Goal: Information Seeking & Learning: Learn about a topic

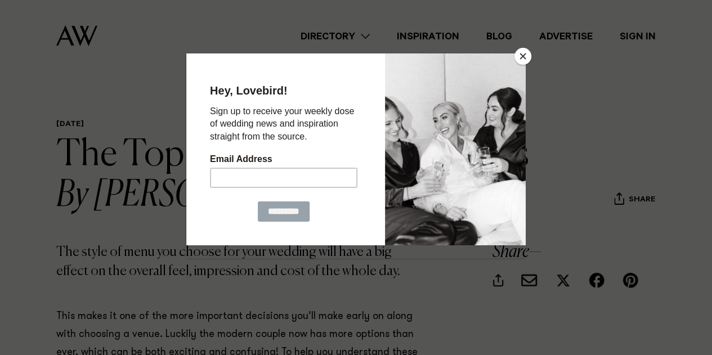
click at [523, 62] on button "Close" at bounding box center [522, 56] width 17 height 17
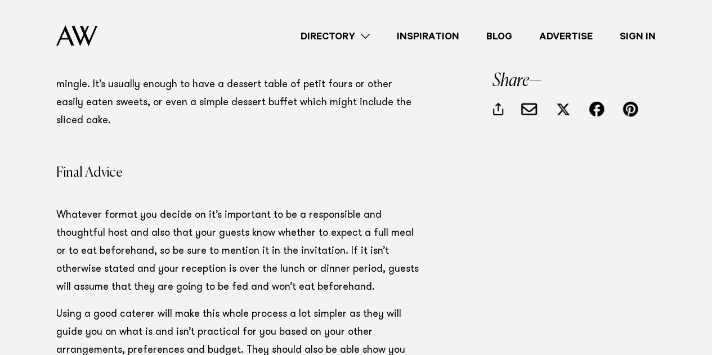
scroll to position [1868, 0]
click at [431, 38] on link "Inspiration" at bounding box center [427, 36] width 89 height 15
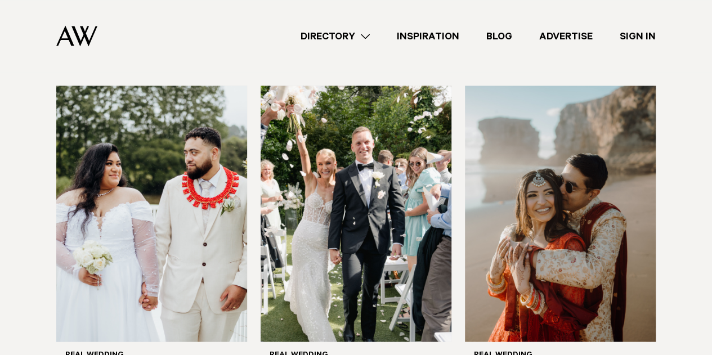
scroll to position [1027, 0]
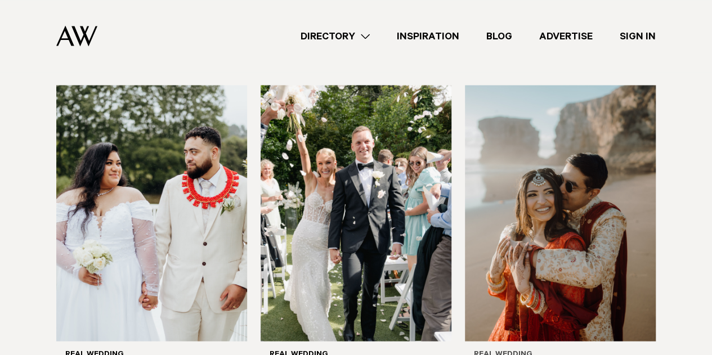
click at [604, 214] on img at bounding box center [560, 213] width 191 height 256
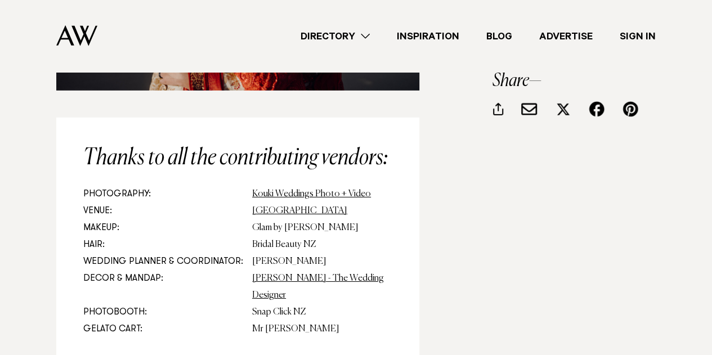
scroll to position [10217, 0]
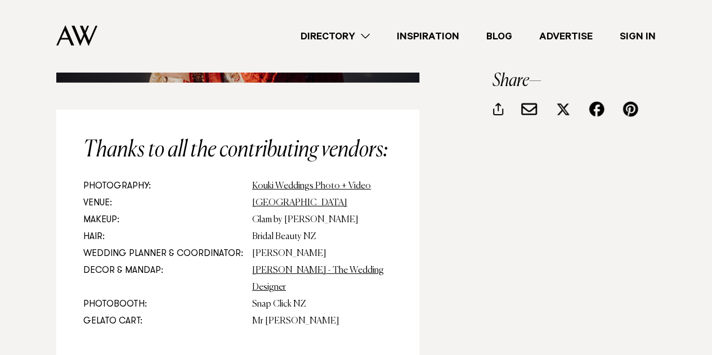
click at [429, 32] on link "Inspiration" at bounding box center [427, 36] width 89 height 15
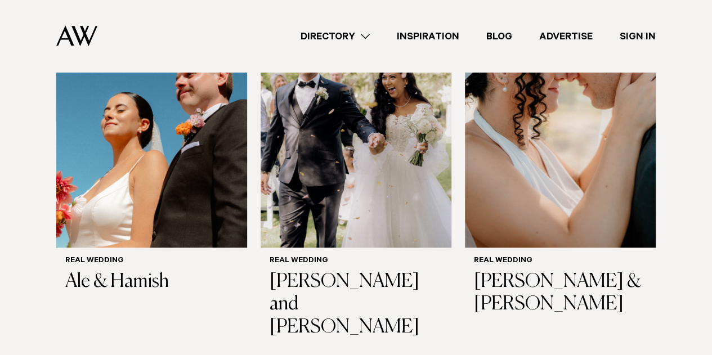
scroll to position [368, 0]
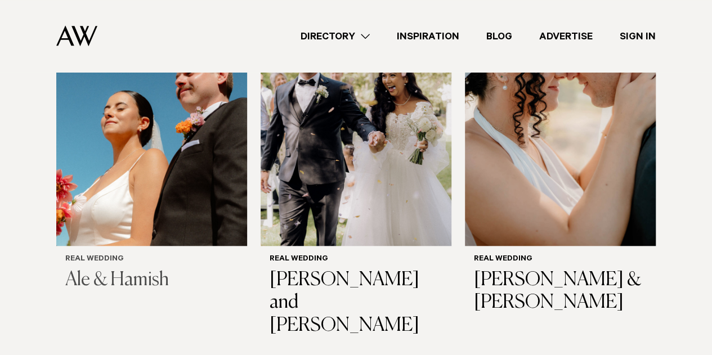
click at [190, 183] on img at bounding box center [151, 118] width 191 height 256
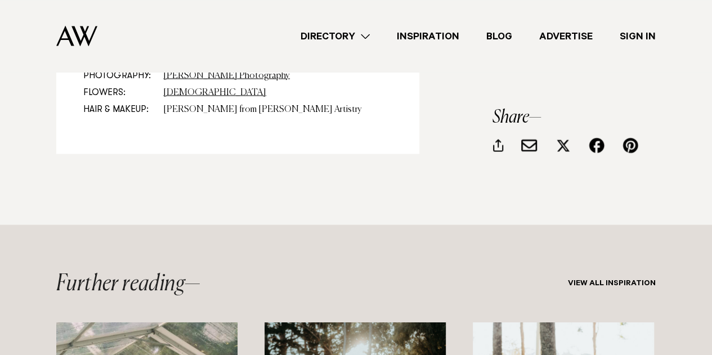
scroll to position [9592, 0]
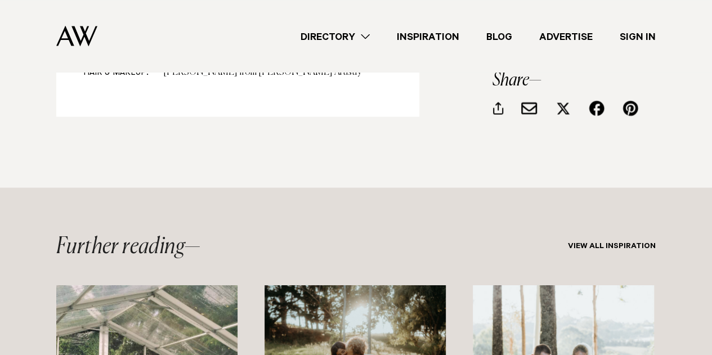
click at [426, 39] on link "Inspiration" at bounding box center [427, 36] width 89 height 15
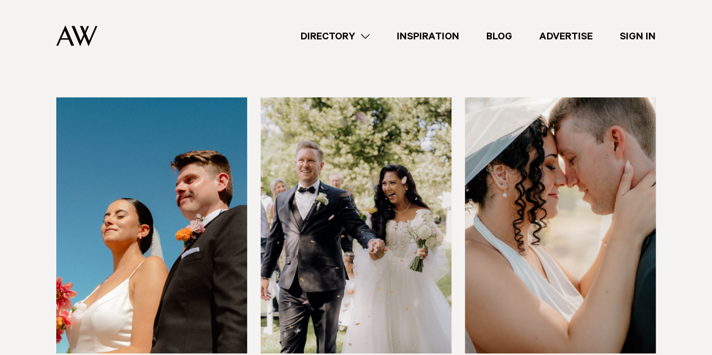
scroll to position [262, 0]
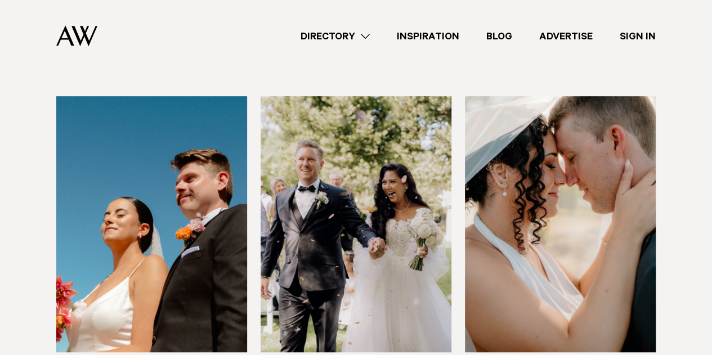
click at [368, 269] on img at bounding box center [355, 224] width 191 height 256
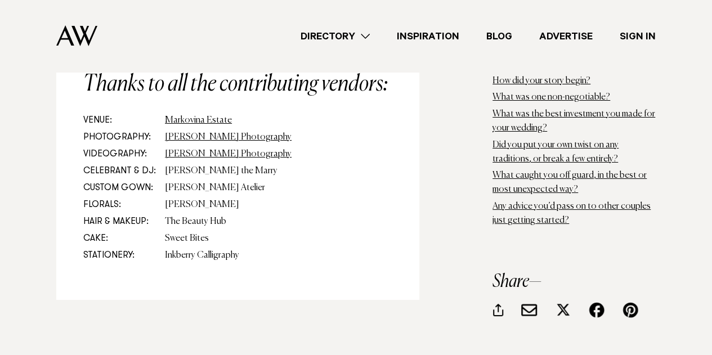
scroll to position [8441, 0]
click at [430, 32] on link "Inspiration" at bounding box center [427, 36] width 89 height 15
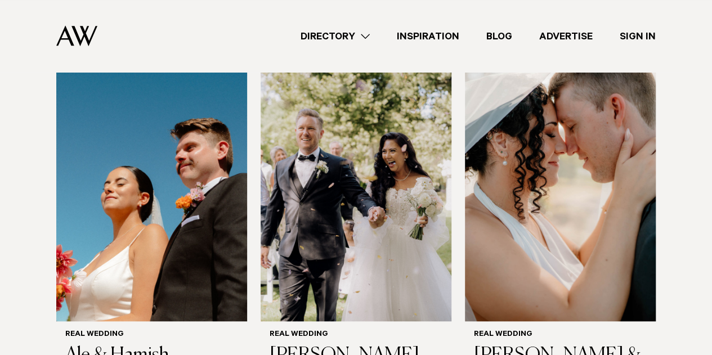
scroll to position [294, 0]
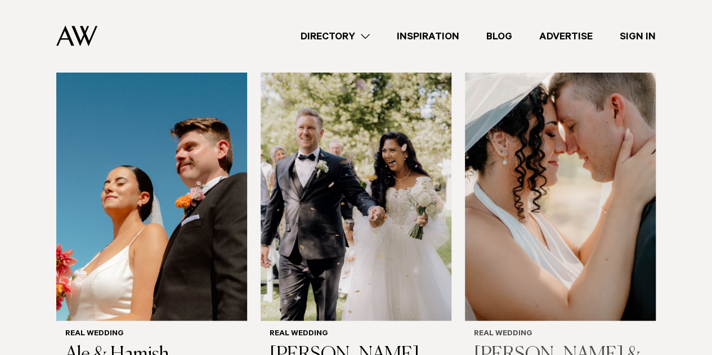
click at [492, 269] on img at bounding box center [560, 193] width 191 height 256
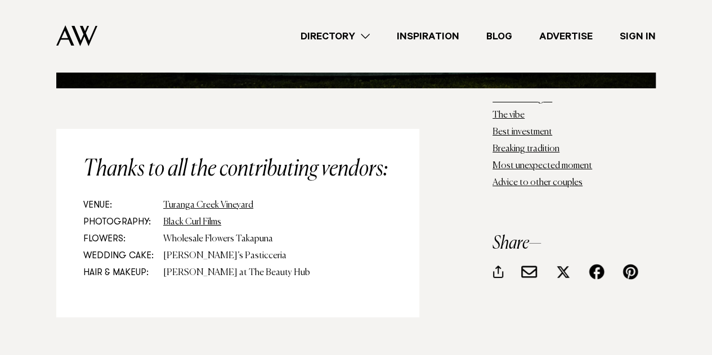
scroll to position [6290, 0]
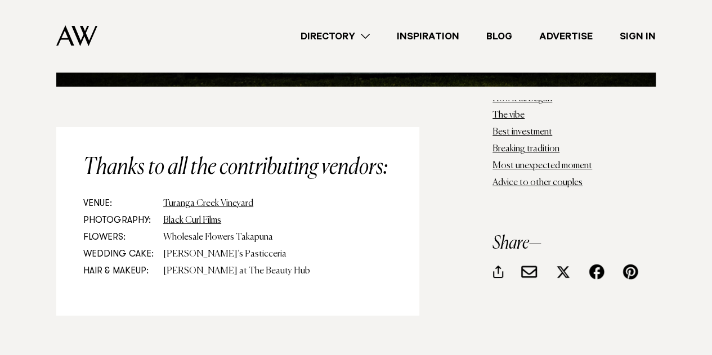
click at [426, 37] on link "Inspiration" at bounding box center [427, 36] width 89 height 15
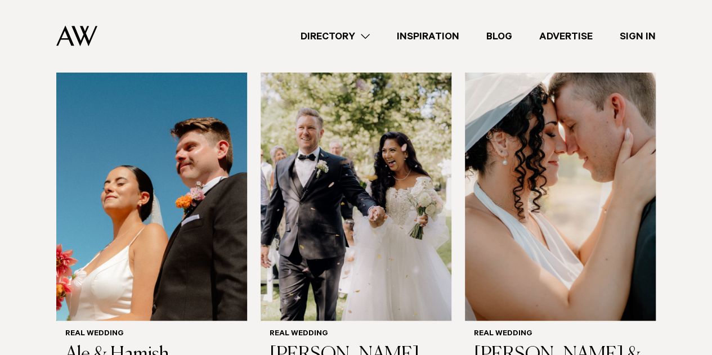
scroll to position [513, 0]
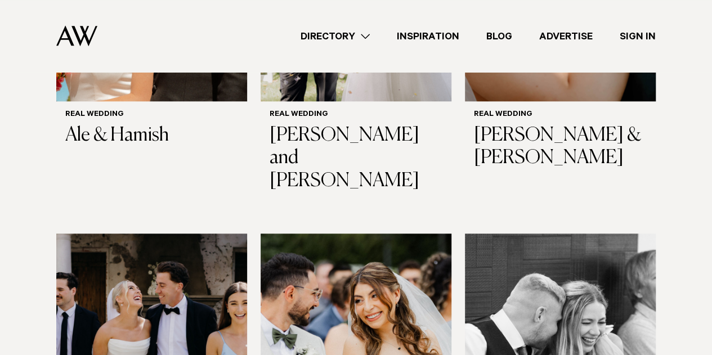
click at [176, 256] on img at bounding box center [151, 361] width 191 height 256
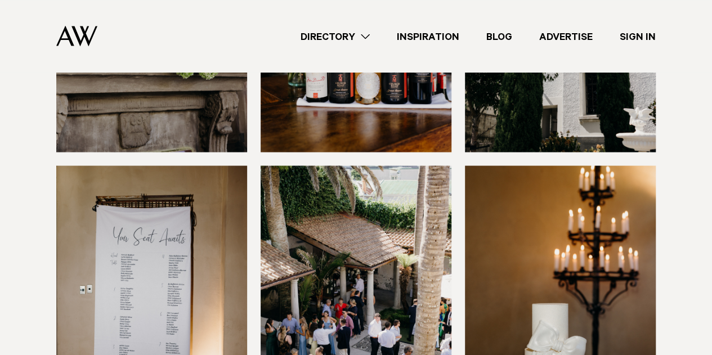
scroll to position [7447, 0]
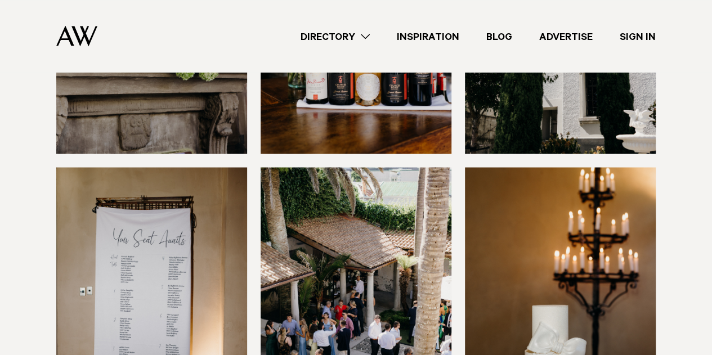
click at [429, 34] on link "Inspiration" at bounding box center [427, 36] width 89 height 15
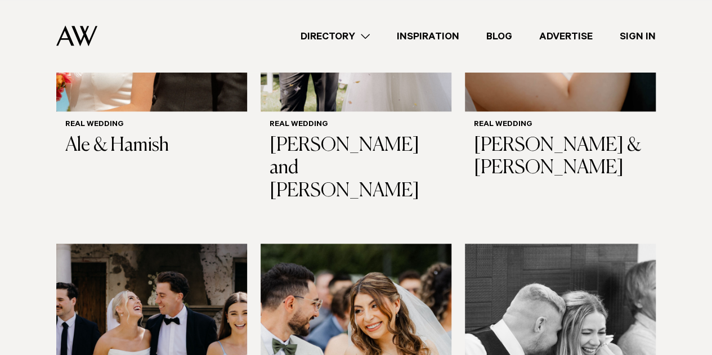
scroll to position [503, 0]
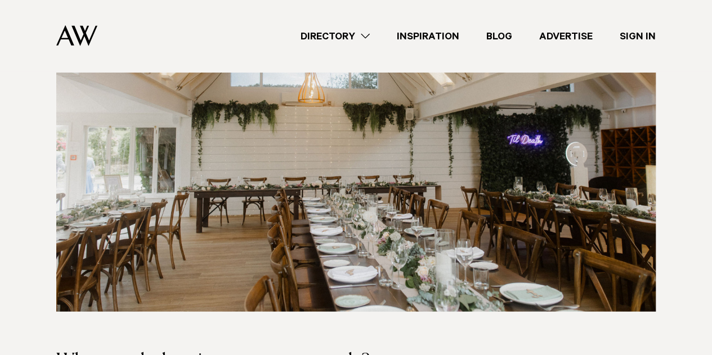
scroll to position [1316, 0]
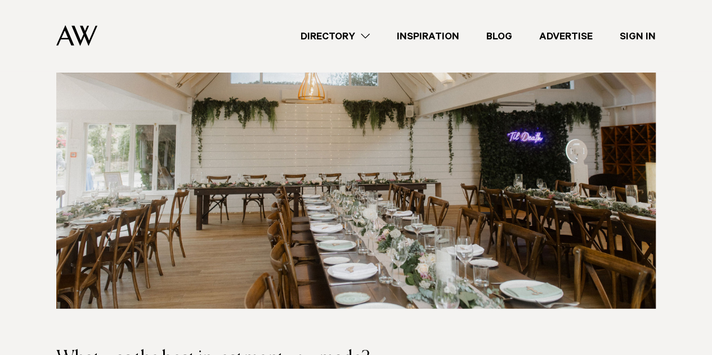
click at [406, 322] on p at bounding box center [237, 331] width 363 height 18
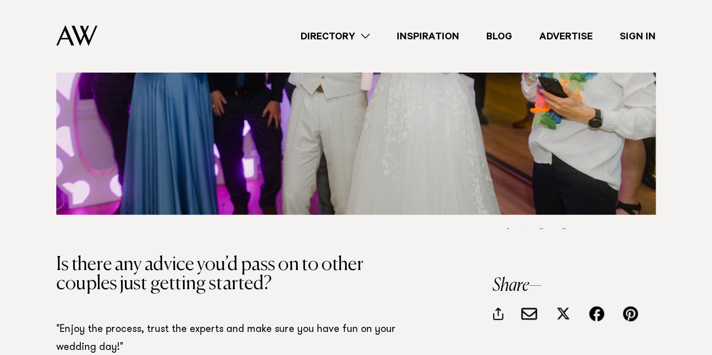
scroll to position [5780, 0]
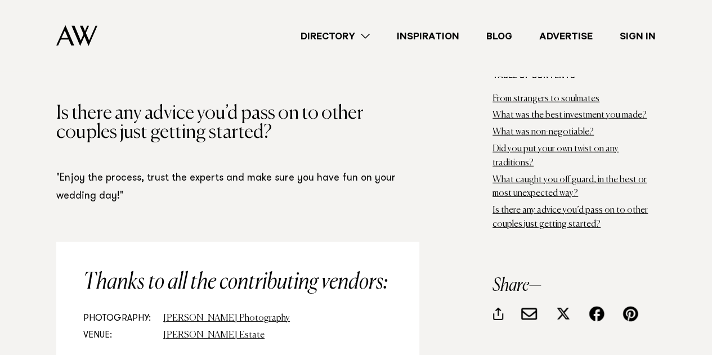
click at [422, 40] on link "Inspiration" at bounding box center [427, 36] width 89 height 15
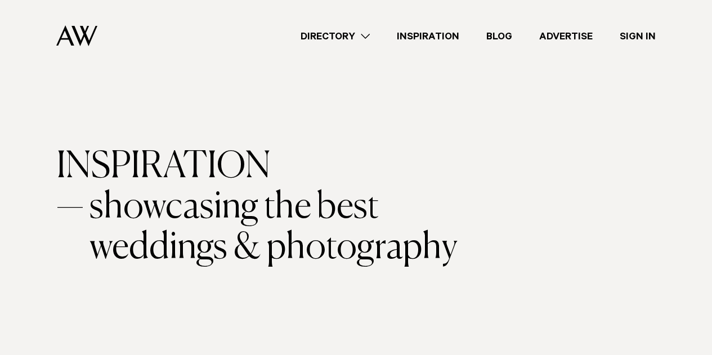
click at [432, 34] on link "Inspiration" at bounding box center [427, 36] width 89 height 15
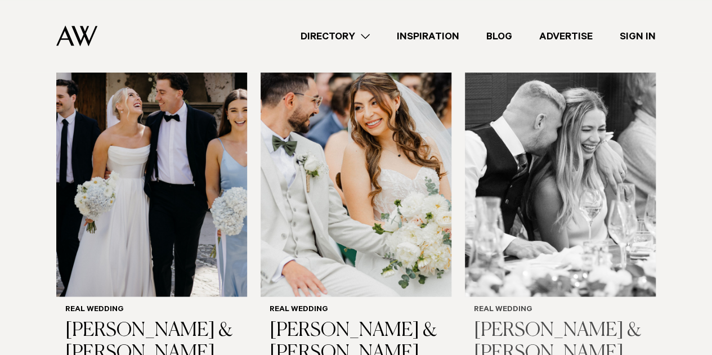
scroll to position [711, 0]
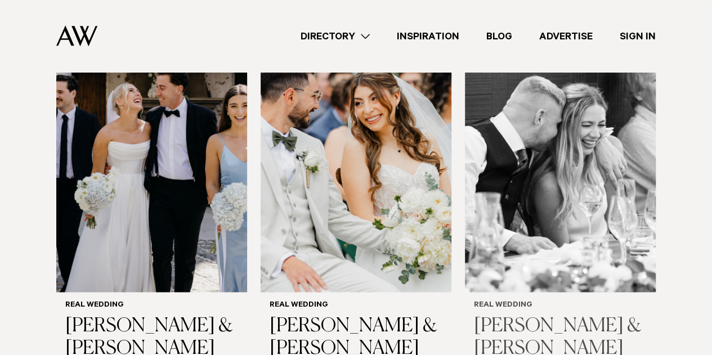
click at [533, 197] on img at bounding box center [560, 164] width 191 height 256
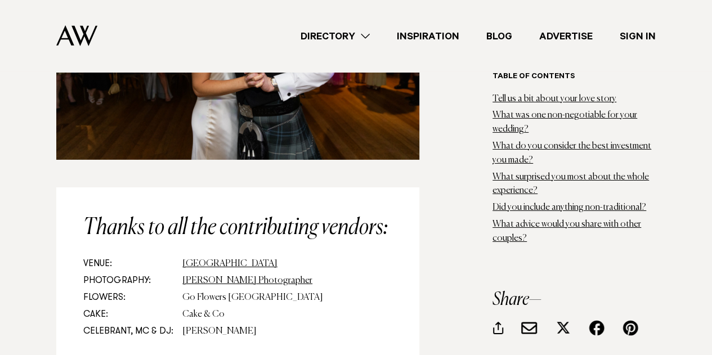
scroll to position [6075, 0]
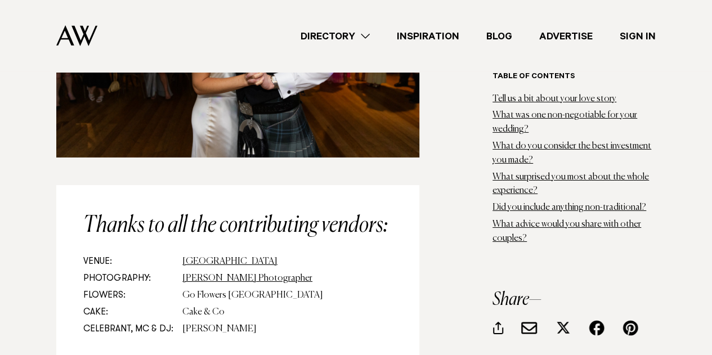
click at [417, 32] on link "Inspiration" at bounding box center [427, 36] width 89 height 15
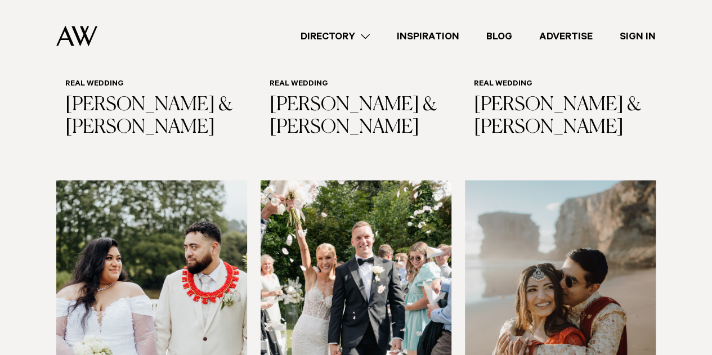
scroll to position [985, 0]
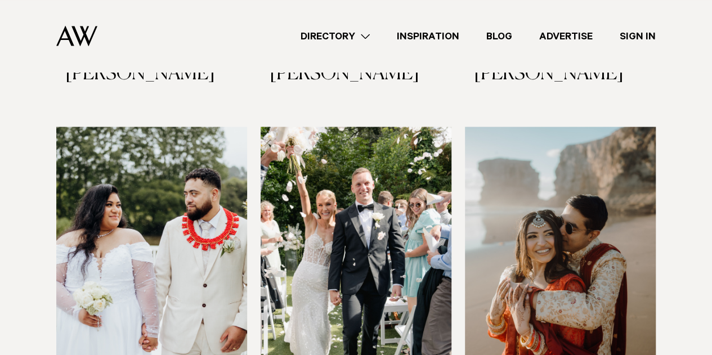
click at [326, 197] on img at bounding box center [355, 255] width 191 height 256
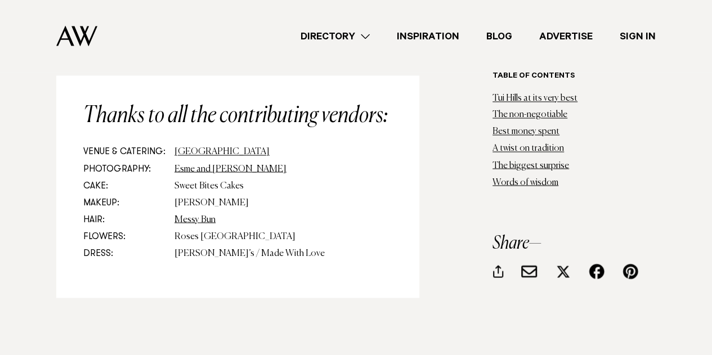
scroll to position [7307, 0]
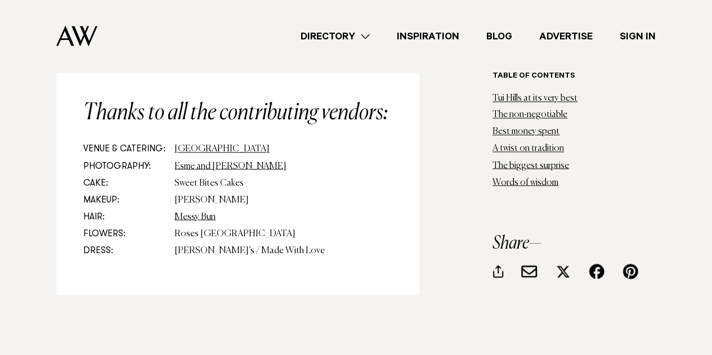
click at [412, 37] on link "Inspiration" at bounding box center [427, 36] width 89 height 15
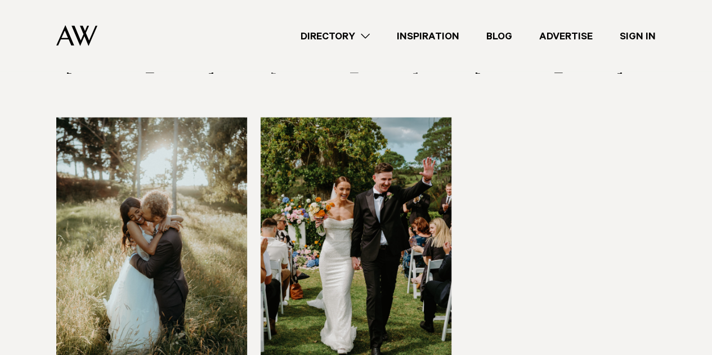
scroll to position [1365, 0]
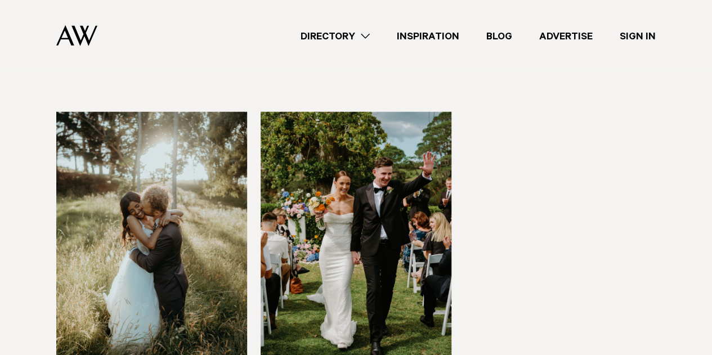
click at [137, 179] on img at bounding box center [151, 240] width 191 height 256
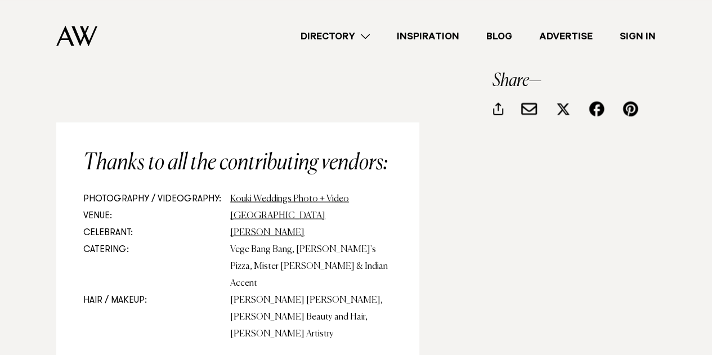
scroll to position [9539, 0]
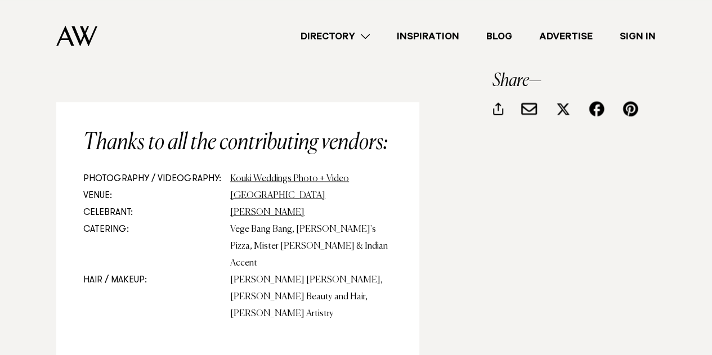
click at [439, 30] on link "Inspiration" at bounding box center [427, 36] width 89 height 15
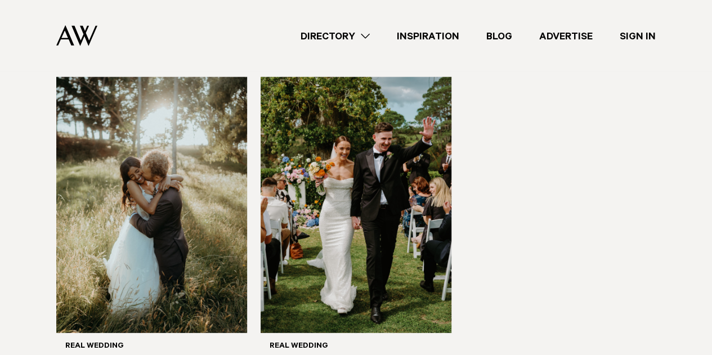
scroll to position [1401, 0]
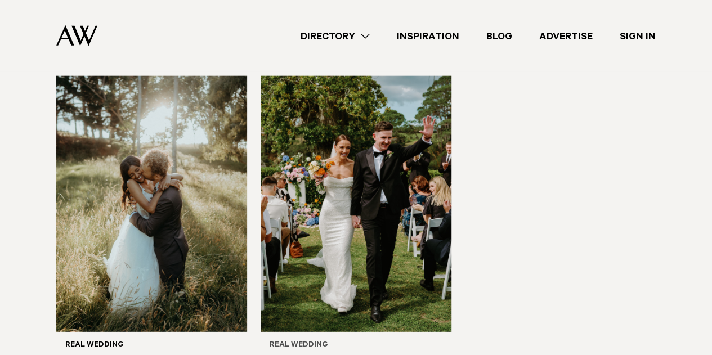
click at [354, 167] on img at bounding box center [355, 204] width 191 height 256
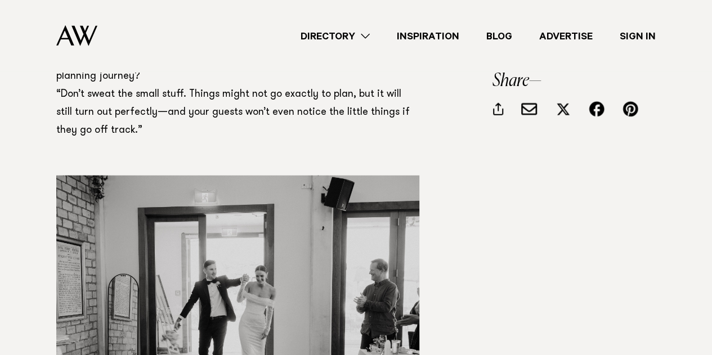
scroll to position [7790, 0]
click at [425, 31] on link "Inspiration" at bounding box center [427, 36] width 89 height 15
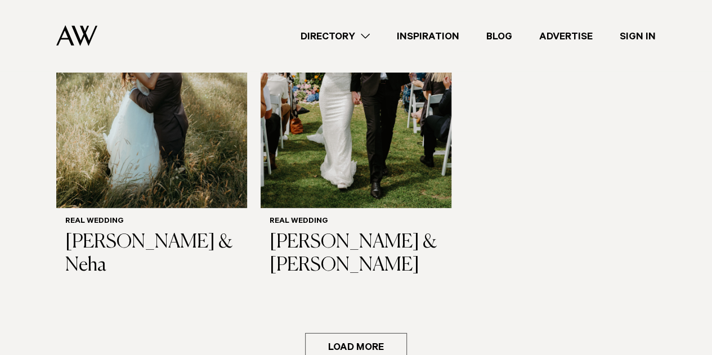
scroll to position [1583, 0]
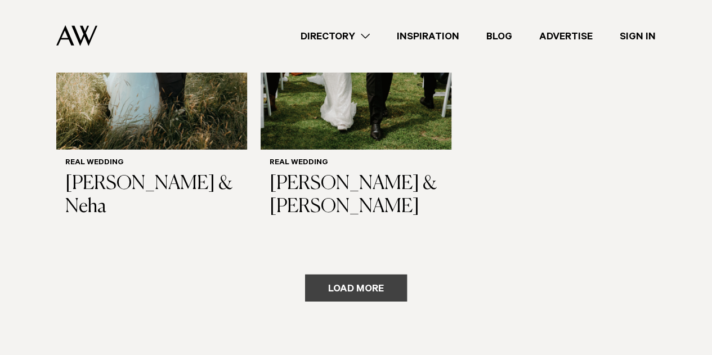
click at [359, 275] on button "Load more" at bounding box center [356, 288] width 102 height 27
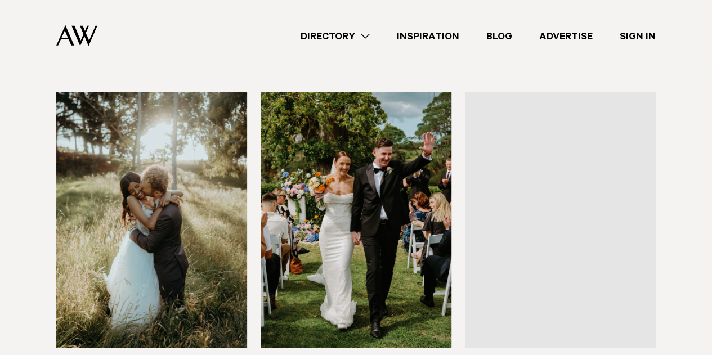
scroll to position [1376, 0]
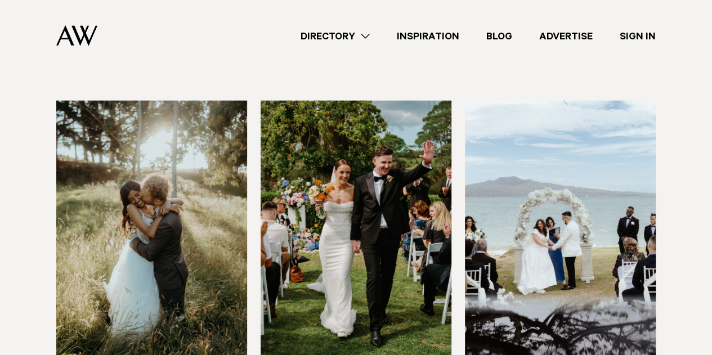
click at [539, 193] on img at bounding box center [560, 229] width 191 height 256
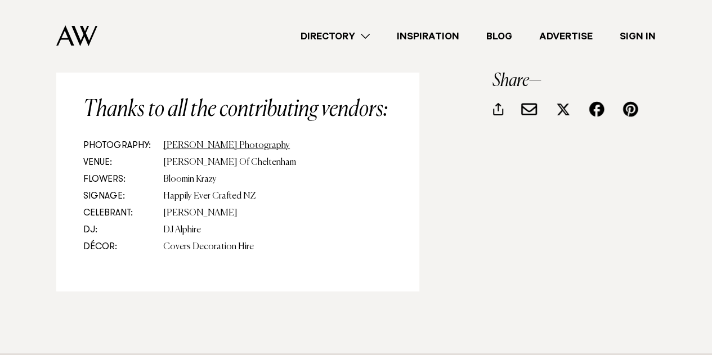
scroll to position [8533, 0]
click at [433, 39] on link "Inspiration" at bounding box center [427, 36] width 89 height 15
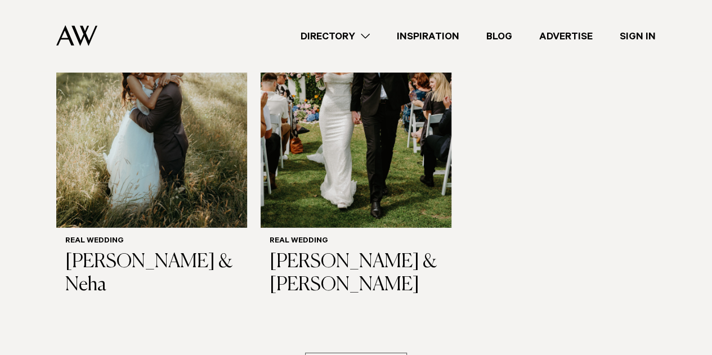
scroll to position [1495, 0]
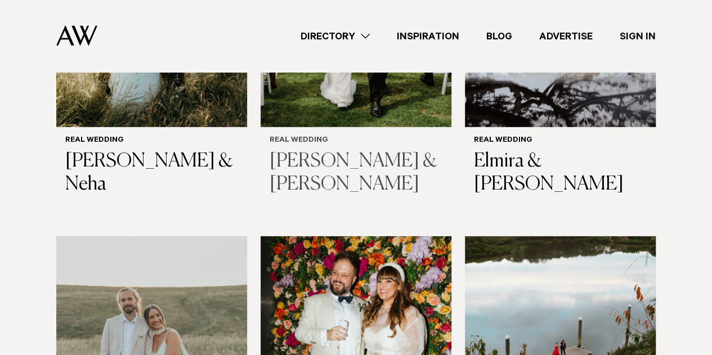
scroll to position [1607, 0]
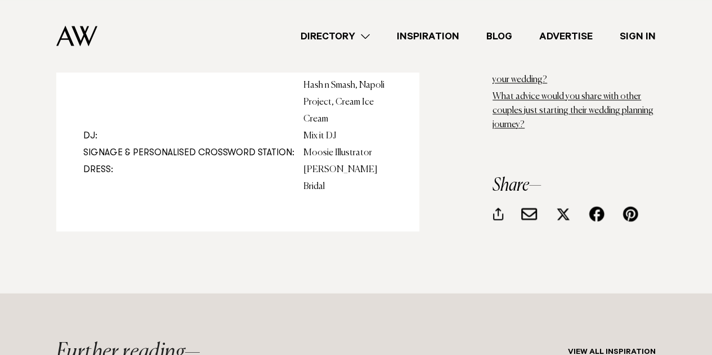
scroll to position [11502, 0]
click at [423, 32] on link "Inspiration" at bounding box center [427, 36] width 89 height 15
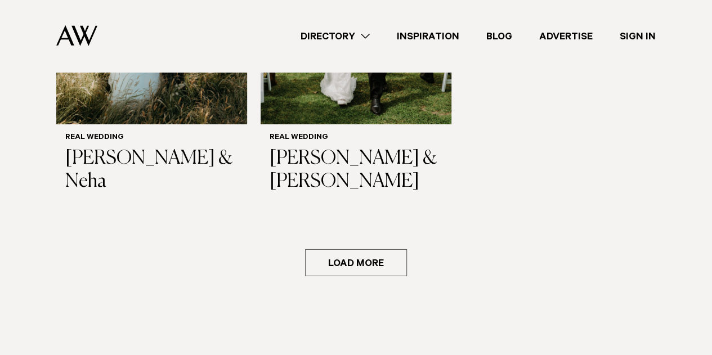
scroll to position [1584, 0]
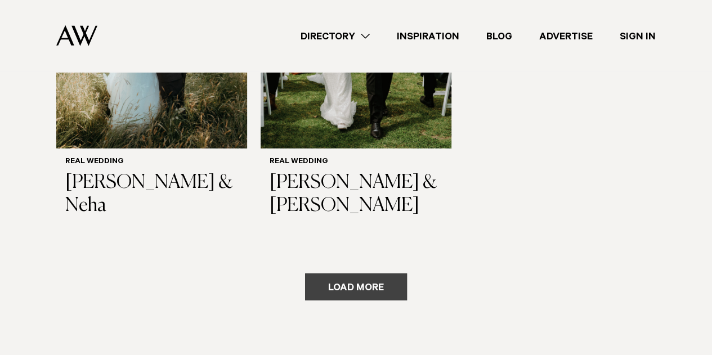
click at [336, 273] on button "Load more" at bounding box center [356, 286] width 102 height 27
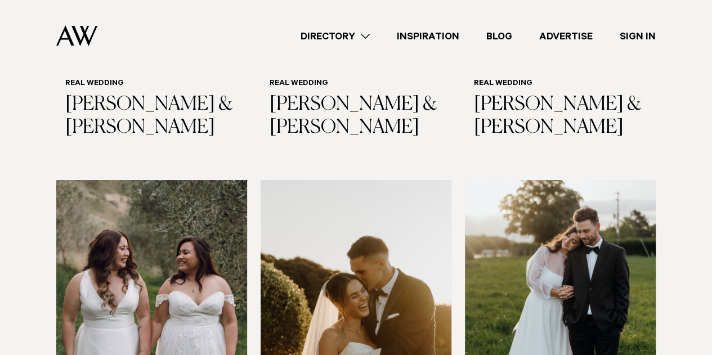
scroll to position [2037, 0]
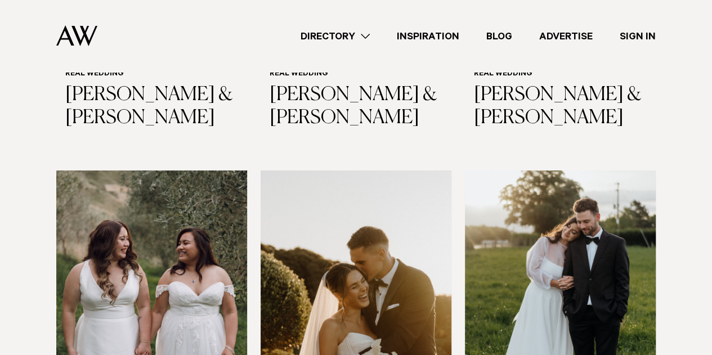
click at [336, 170] on img at bounding box center [355, 298] width 191 height 256
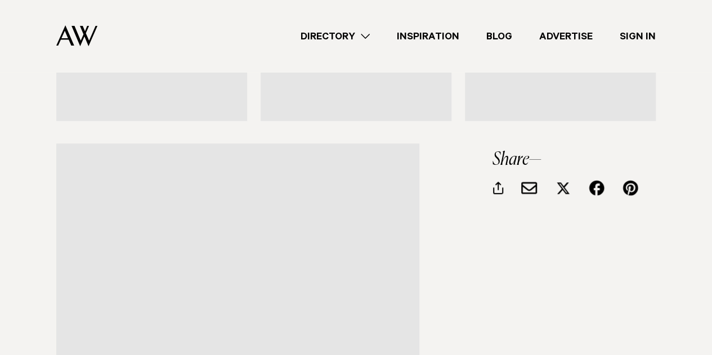
scroll to position [8750, 0]
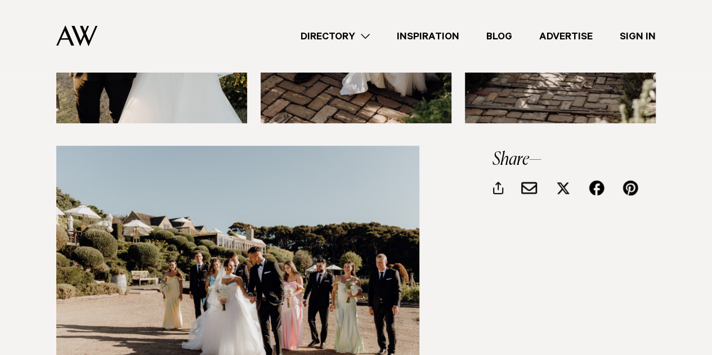
click at [435, 33] on link "Inspiration" at bounding box center [427, 36] width 89 height 15
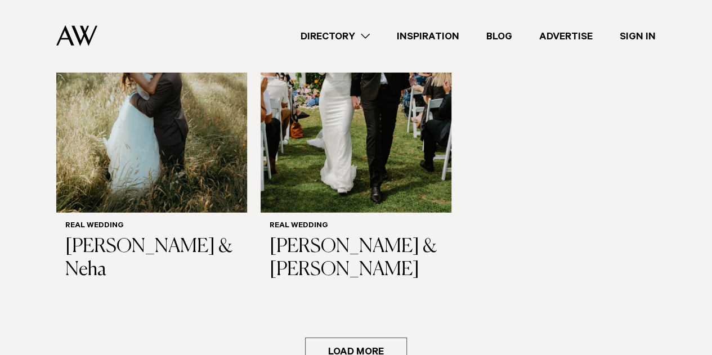
scroll to position [1479, 0]
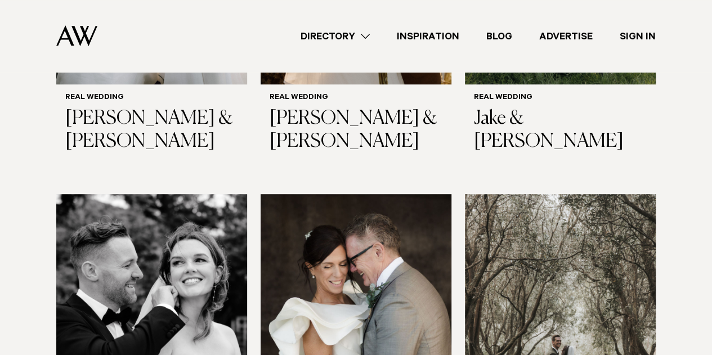
scroll to position [2379, 0]
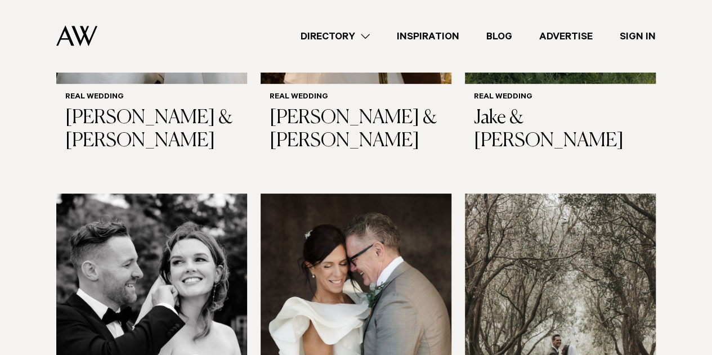
click at [587, 217] on img at bounding box center [560, 322] width 191 height 256
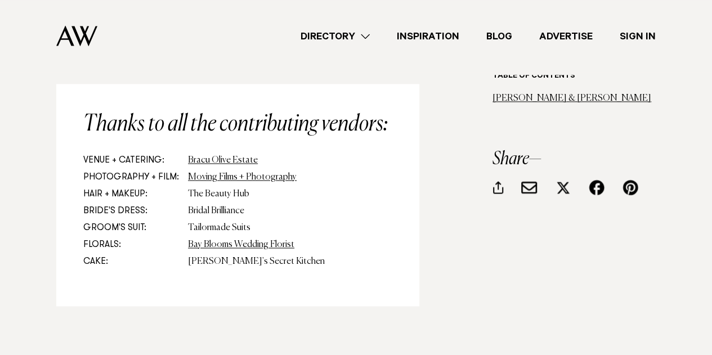
scroll to position [5051, 0]
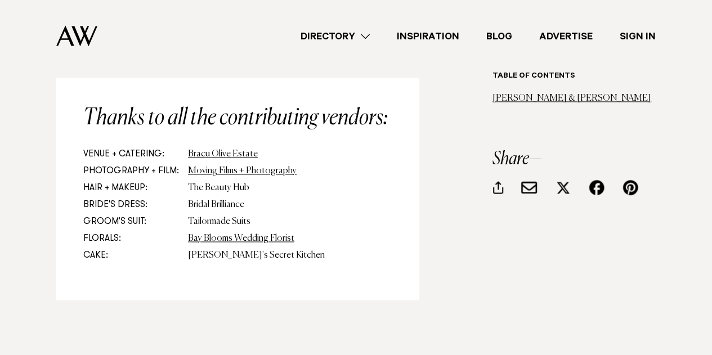
click at [417, 41] on link "Inspiration" at bounding box center [427, 36] width 89 height 15
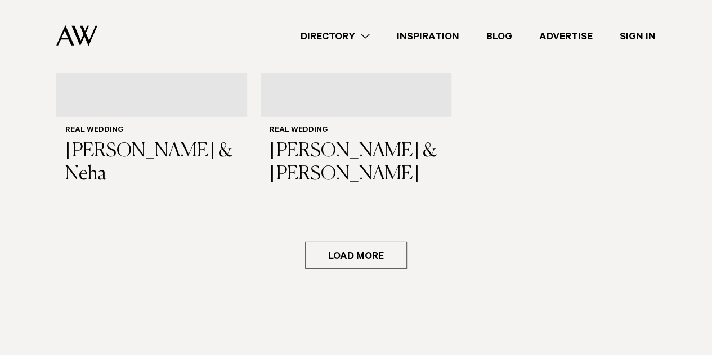
scroll to position [1611, 0]
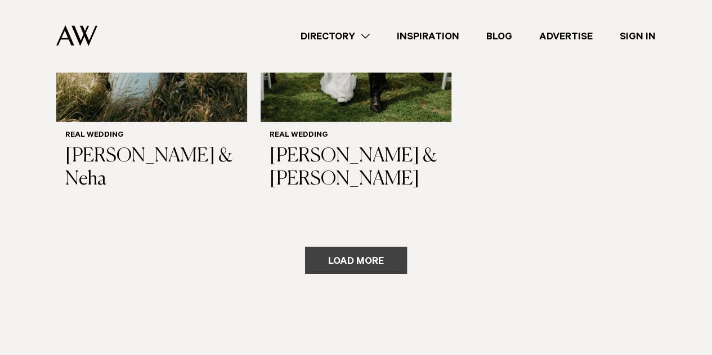
click at [375, 247] on button "Load more" at bounding box center [356, 260] width 102 height 27
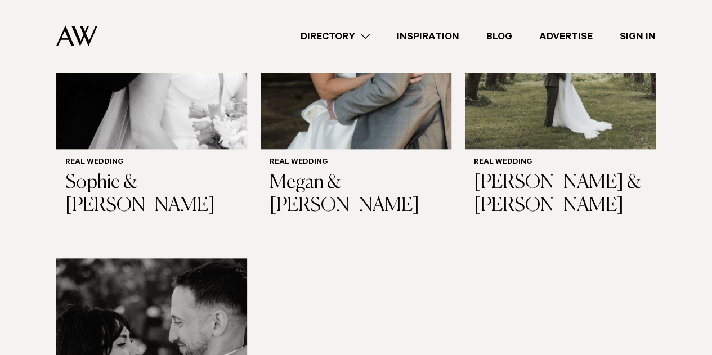
scroll to position [2679, 0]
